Goal: Find specific page/section: Find specific page/section

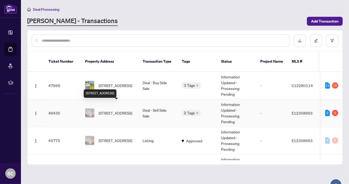
click at [121, 110] on span "[STREET_ADDRESS]" at bounding box center [115, 113] width 33 height 6
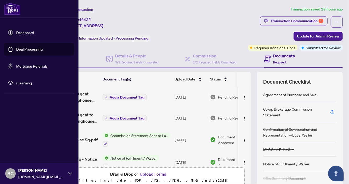
click at [30, 31] on link "Dashboard" at bounding box center [25, 32] width 18 height 5
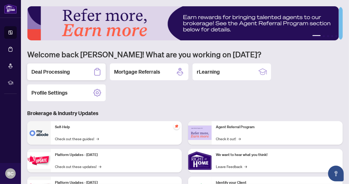
click at [53, 69] on h2 "Deal Processing" at bounding box center [50, 71] width 38 height 7
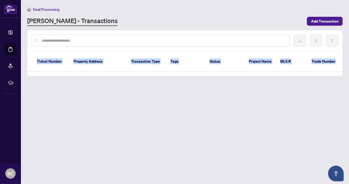
click at [53, 69] on div "Ticket Number Property Address Transaction Type Tags Status Project Name MLS # …" at bounding box center [184, 63] width 315 height 25
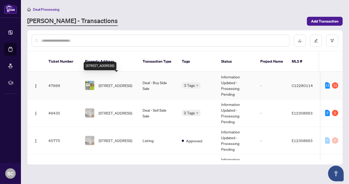
click at [118, 82] on span "[STREET_ADDRESS]" at bounding box center [115, 85] width 33 height 6
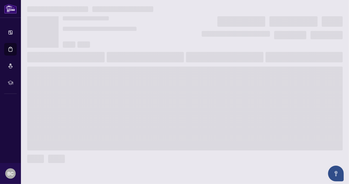
click at [118, 77] on span at bounding box center [184, 108] width 315 height 84
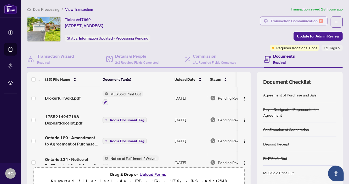
click at [301, 20] on div "Transaction Communication 11" at bounding box center [296, 21] width 53 height 8
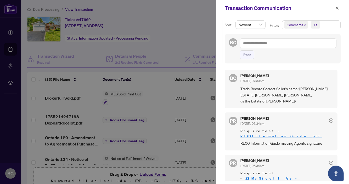
click at [8, 12] on div at bounding box center [174, 92] width 349 height 184
click at [336, 8] on icon "close" at bounding box center [337, 8] width 4 height 4
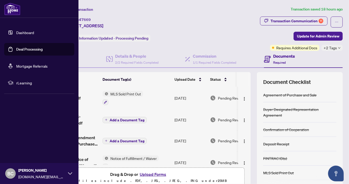
click at [26, 31] on link "Dashboard" at bounding box center [25, 32] width 18 height 5
